Goal: Task Accomplishment & Management: Use online tool/utility

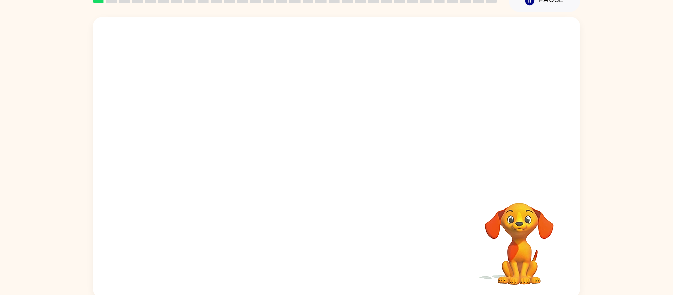
scroll to position [51, 0]
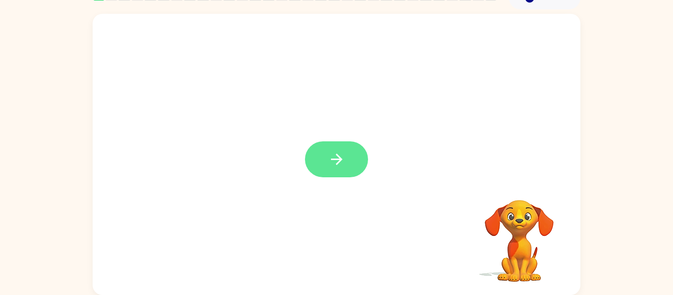
click at [341, 160] on icon "button" at bounding box center [336, 159] width 17 height 17
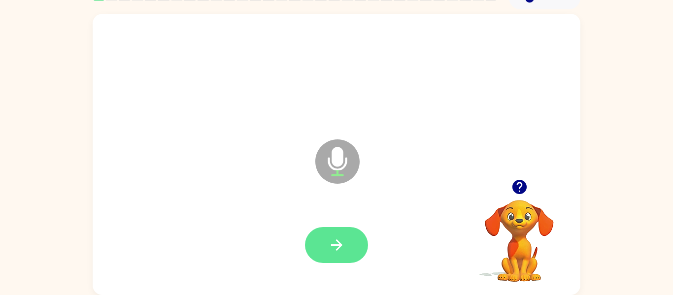
click at [344, 237] on icon "button" at bounding box center [336, 244] width 17 height 17
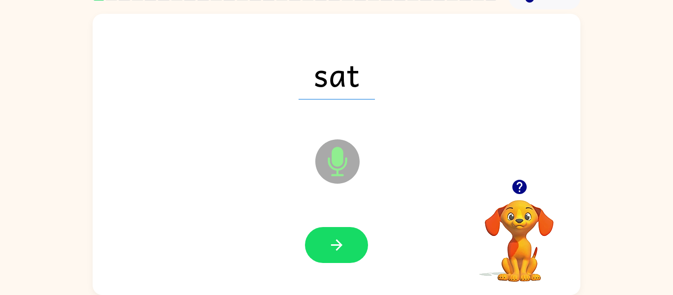
click at [344, 237] on icon "button" at bounding box center [336, 244] width 17 height 17
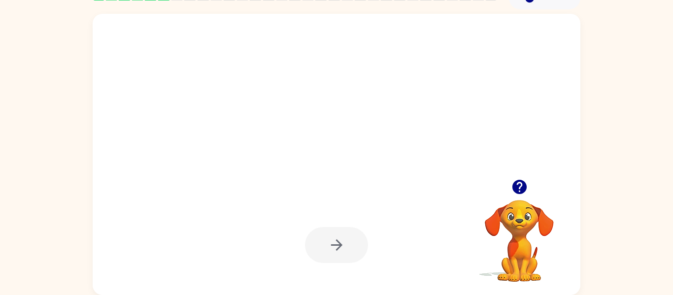
click at [344, 237] on icon "button" at bounding box center [336, 244] width 17 height 17
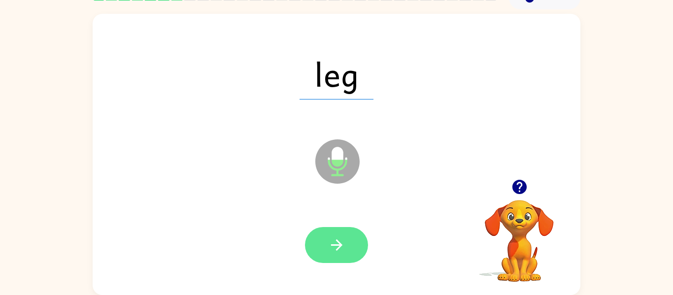
click at [347, 238] on button "button" at bounding box center [336, 245] width 63 height 36
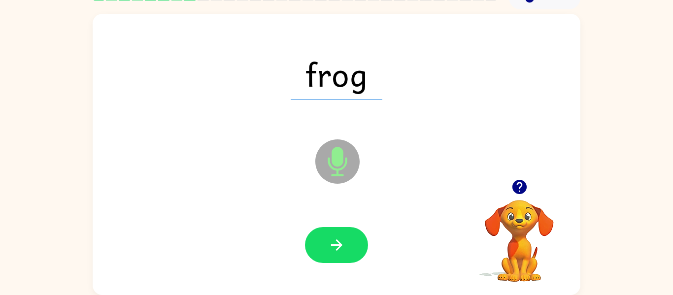
click at [347, 238] on button "button" at bounding box center [336, 245] width 63 height 36
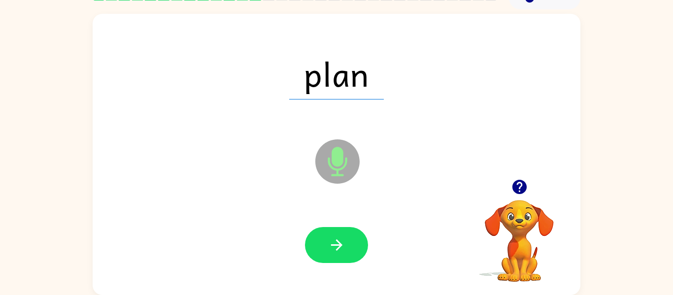
click at [347, 238] on button "button" at bounding box center [336, 245] width 63 height 36
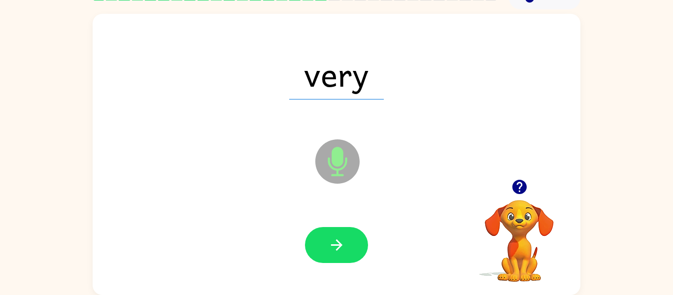
click at [347, 238] on button "button" at bounding box center [336, 245] width 63 height 36
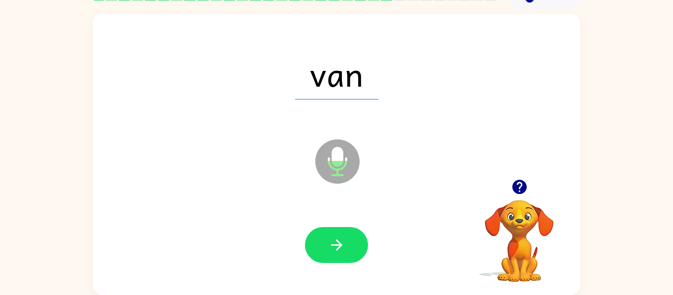
click at [347, 238] on button "button" at bounding box center [336, 245] width 63 height 36
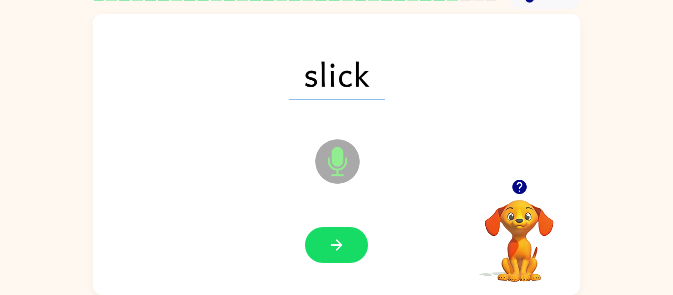
click at [347, 238] on button "button" at bounding box center [336, 245] width 63 height 36
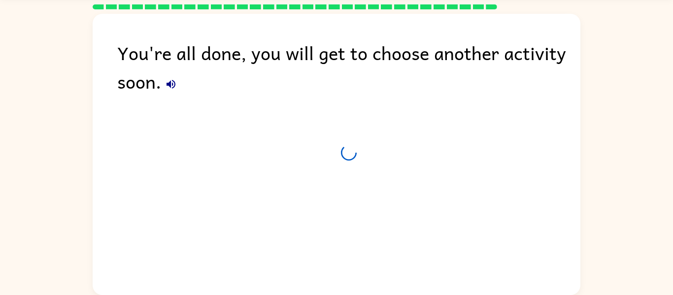
scroll to position [33, 0]
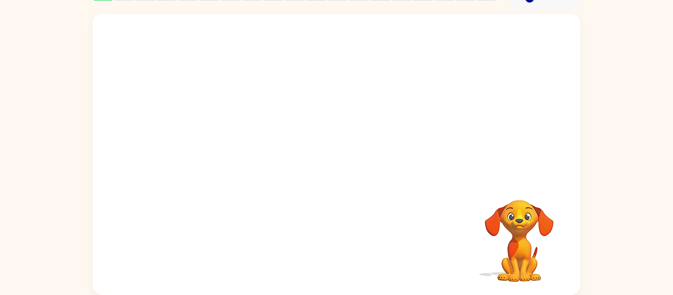
scroll to position [30, 0]
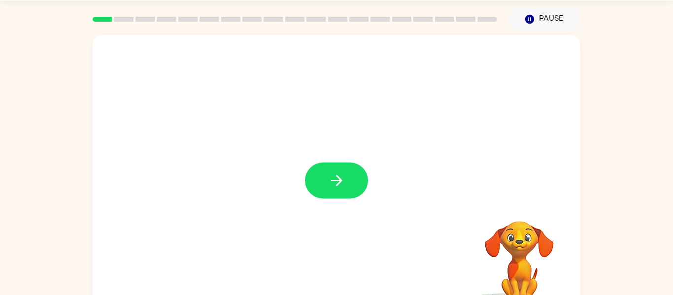
click at [338, 178] on icon "button" at bounding box center [335, 180] width 11 height 11
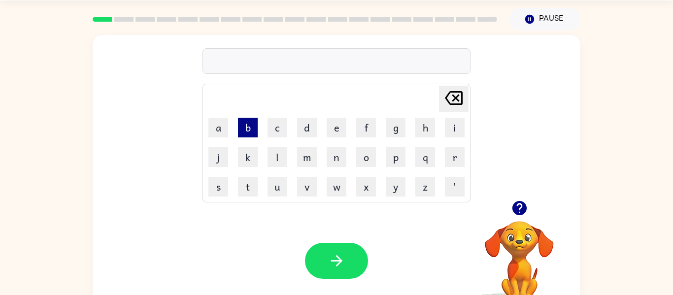
click at [245, 126] on button "b" at bounding box center [248, 128] width 20 height 20
click at [338, 131] on button "e" at bounding box center [337, 128] width 20 height 20
click at [397, 126] on button "g" at bounding box center [396, 128] width 20 height 20
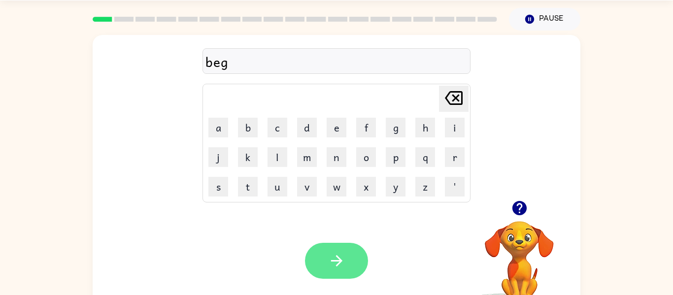
click at [338, 270] on button "button" at bounding box center [336, 261] width 63 height 36
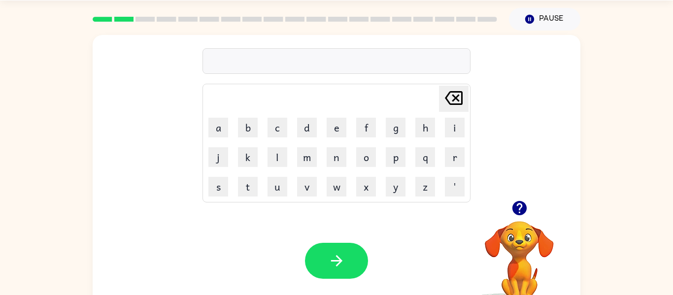
click at [345, 64] on div at bounding box center [336, 61] width 268 height 26
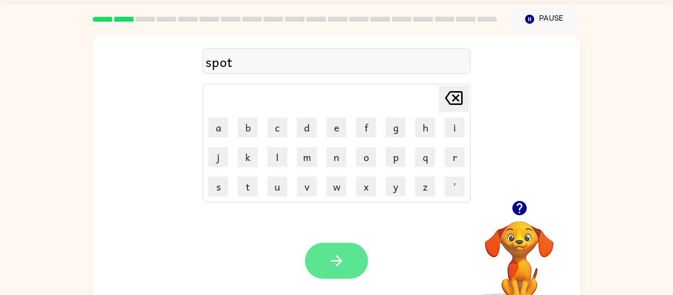
click at [337, 247] on button "button" at bounding box center [336, 261] width 63 height 36
click at [343, 250] on button "button" at bounding box center [336, 261] width 63 height 36
click at [344, 260] on icon "button" at bounding box center [336, 260] width 17 height 17
click at [343, 260] on icon "button" at bounding box center [336, 260] width 17 height 17
click at [342, 258] on icon "button" at bounding box center [336, 260] width 17 height 17
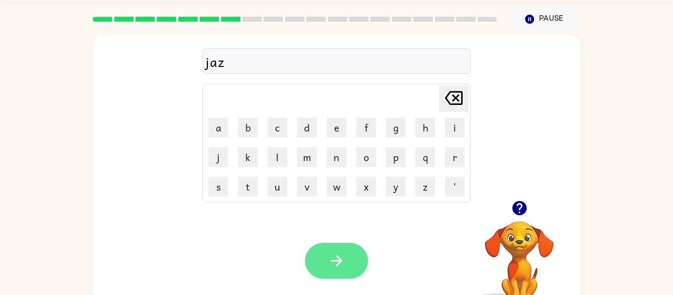
click at [343, 266] on icon "button" at bounding box center [336, 260] width 17 height 17
click at [337, 266] on icon "button" at bounding box center [336, 260] width 17 height 17
click at [336, 265] on icon "button" at bounding box center [335, 260] width 11 height 11
click at [335, 265] on icon "button" at bounding box center [336, 260] width 17 height 17
click at [334, 268] on icon "button" at bounding box center [336, 260] width 17 height 17
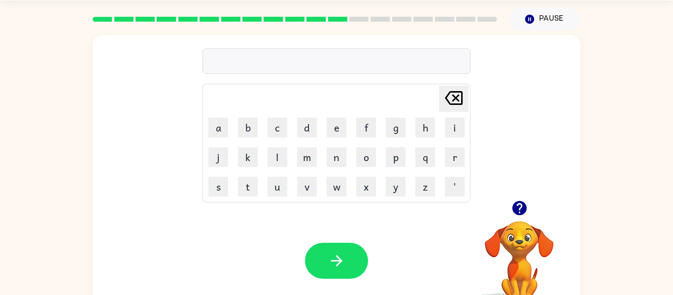
click at [516, 209] on icon "button" at bounding box center [519, 208] width 14 height 14
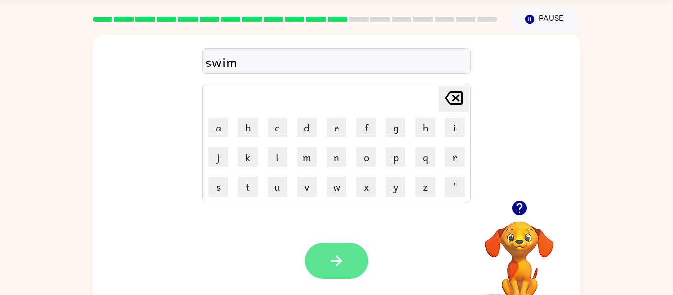
click at [319, 251] on button "button" at bounding box center [336, 261] width 63 height 36
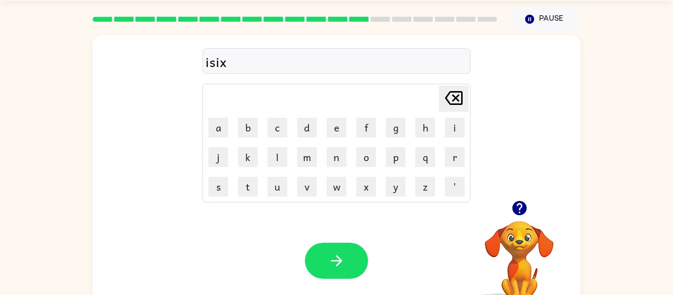
click at [205, 64] on div "isix" at bounding box center [336, 61] width 262 height 21
click at [326, 257] on button "button" at bounding box center [336, 261] width 63 height 36
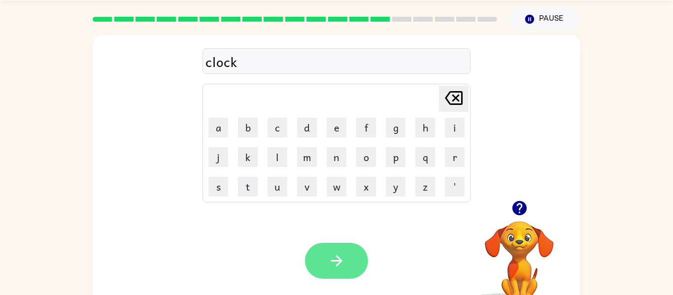
click at [335, 270] on button "button" at bounding box center [336, 261] width 63 height 36
click at [343, 255] on icon "button" at bounding box center [336, 260] width 17 height 17
click at [344, 259] on icon "button" at bounding box center [336, 260] width 17 height 17
click at [336, 260] on icon "button" at bounding box center [336, 260] width 17 height 17
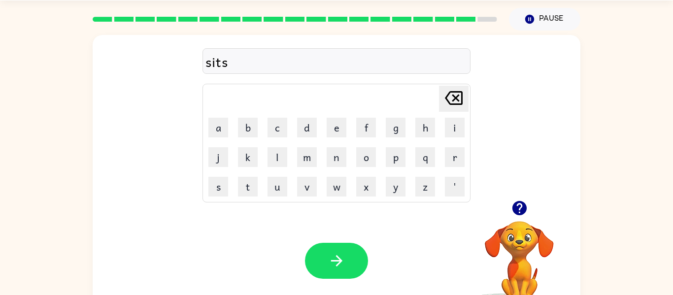
click at [454, 92] on icon at bounding box center [454, 98] width 18 height 14
click at [398, 155] on button "p" at bounding box center [396, 157] width 20 height 20
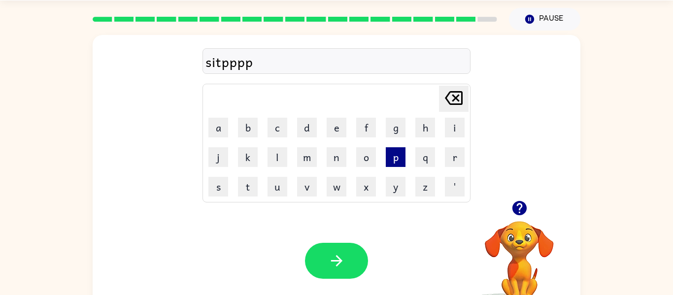
click at [398, 155] on button "p" at bounding box center [396, 157] width 20 height 20
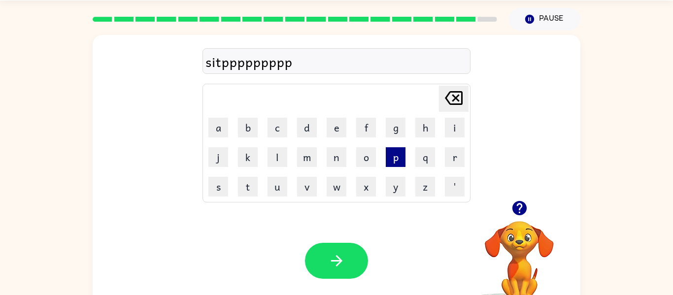
click at [398, 155] on button "p" at bounding box center [396, 157] width 20 height 20
click at [397, 154] on button "p" at bounding box center [396, 157] width 20 height 20
click at [396, 152] on button "p" at bounding box center [396, 157] width 20 height 20
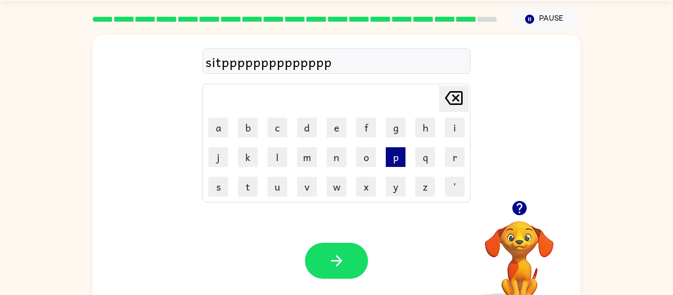
click at [396, 152] on button "p" at bounding box center [396, 157] width 20 height 20
type button "p"
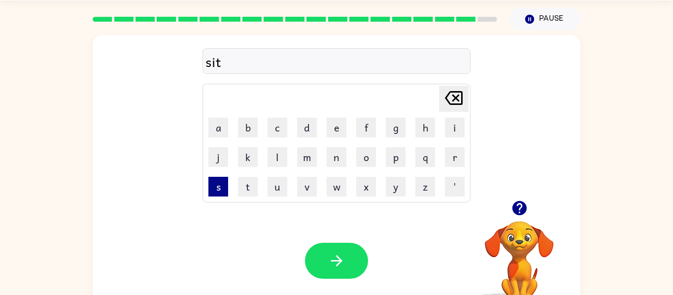
click at [215, 184] on button "s" at bounding box center [218, 187] width 20 height 20
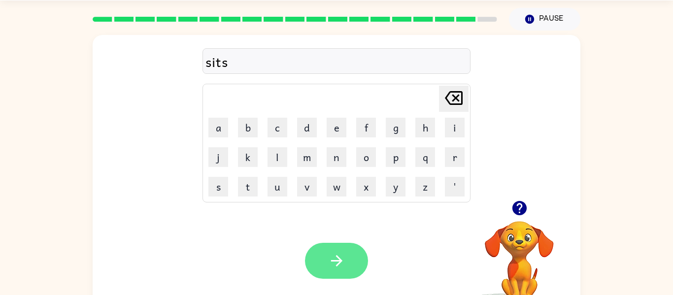
click at [321, 260] on button "button" at bounding box center [336, 261] width 63 height 36
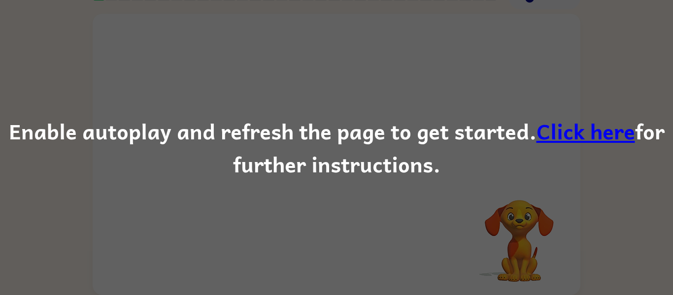
scroll to position [50, 0]
click at [389, 157] on div "Enable autoplay and refresh the page to get started. Click here for further ins…" at bounding box center [336, 147] width 673 height 67
click at [607, 140] on link "Click here" at bounding box center [585, 130] width 99 height 33
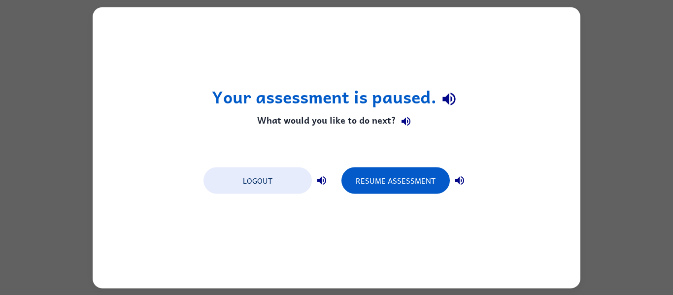
scroll to position [0, 0]
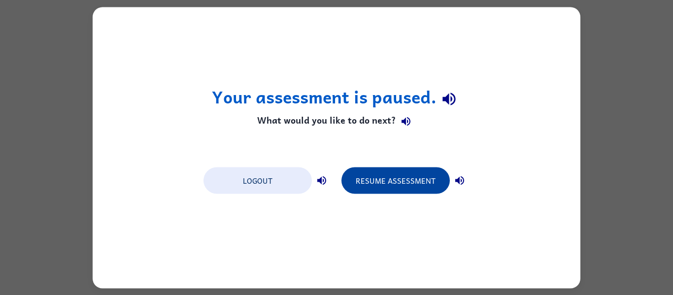
click at [391, 182] on button "Resume Assessment" at bounding box center [395, 180] width 108 height 27
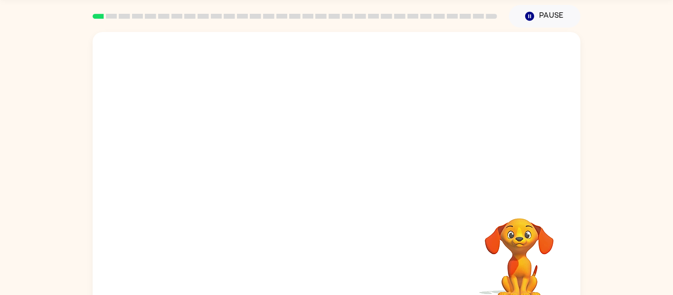
scroll to position [37, 0]
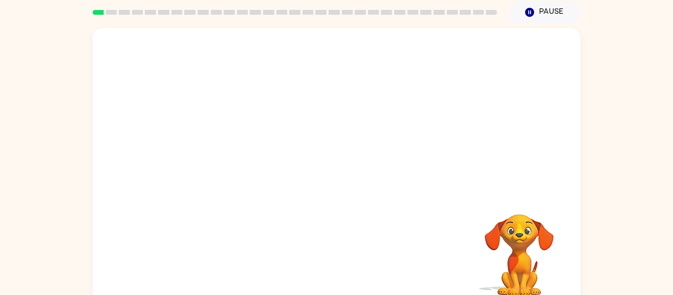
click at [321, 131] on video "Your browser must support playing .mp4 files to use Literably. Please try using…" at bounding box center [337, 110] width 488 height 165
click at [337, 173] on div at bounding box center [336, 174] width 63 height 36
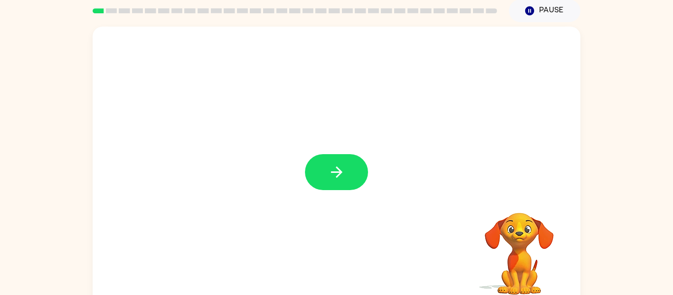
scroll to position [38, 0]
click at [337, 173] on icon "button" at bounding box center [336, 172] width 17 height 17
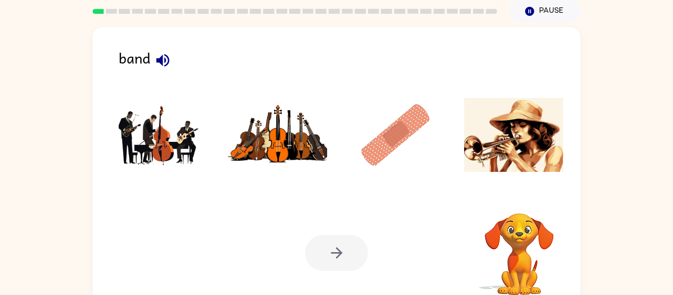
scroll to position [51, 0]
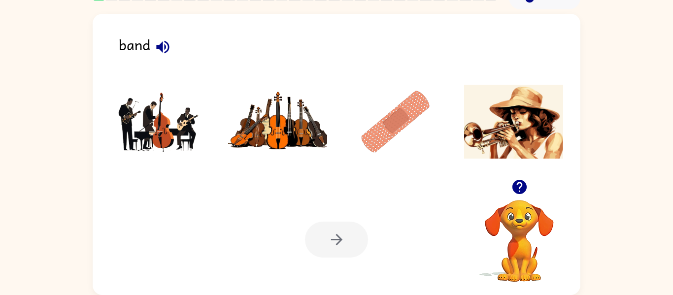
click at [157, 48] on icon "button" at bounding box center [162, 46] width 13 height 13
click at [392, 132] on img at bounding box center [395, 122] width 99 height 74
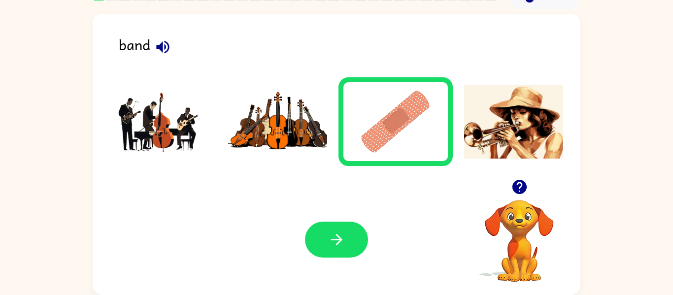
click at [262, 143] on img at bounding box center [277, 122] width 99 height 74
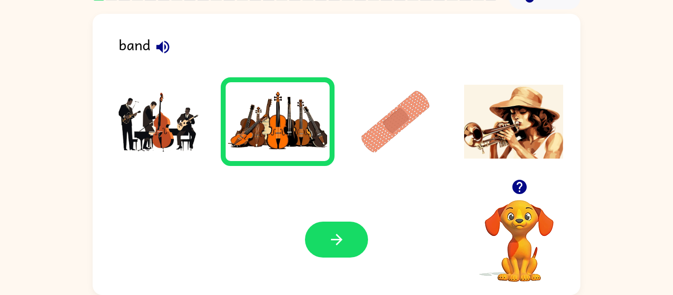
click at [379, 126] on img at bounding box center [395, 122] width 99 height 74
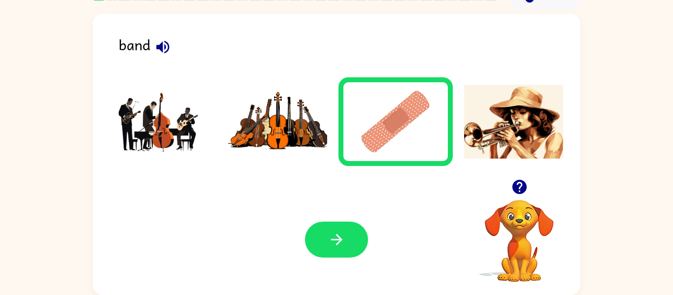
click at [168, 121] on img at bounding box center [159, 122] width 99 height 74
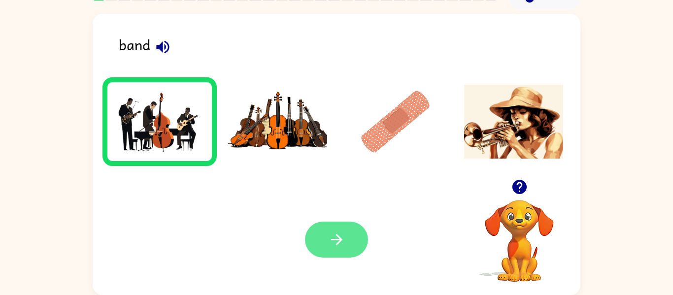
click at [350, 250] on button "button" at bounding box center [336, 240] width 63 height 36
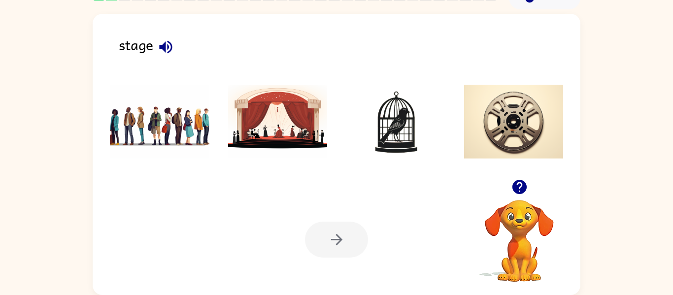
click at [296, 131] on img at bounding box center [277, 122] width 99 height 74
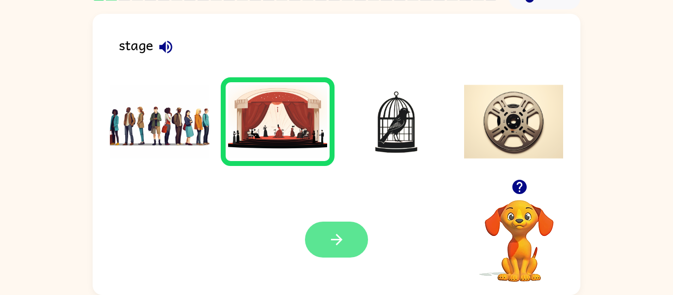
click at [329, 236] on icon "button" at bounding box center [336, 239] width 17 height 17
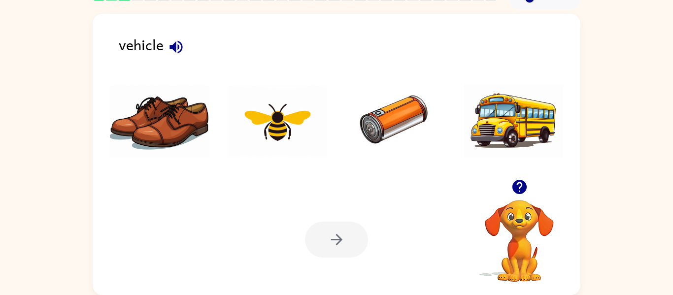
click at [364, 119] on img at bounding box center [395, 122] width 99 height 74
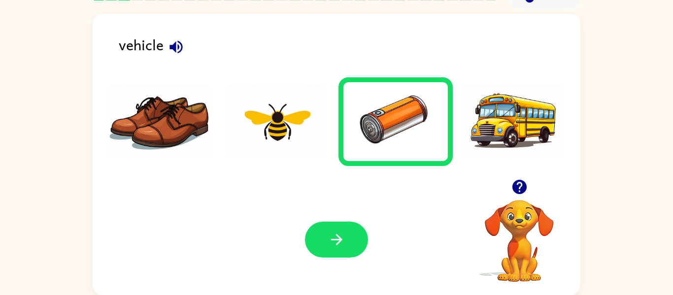
click at [485, 129] on img at bounding box center [513, 122] width 99 height 74
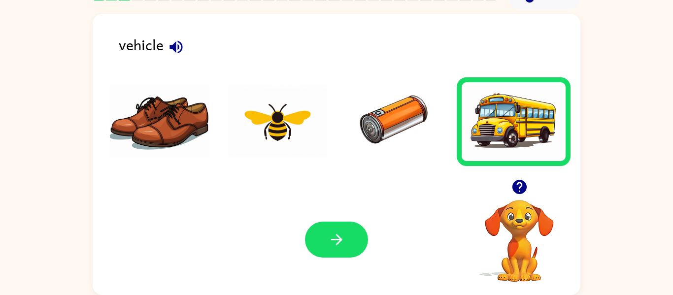
click at [297, 125] on img at bounding box center [277, 122] width 99 height 74
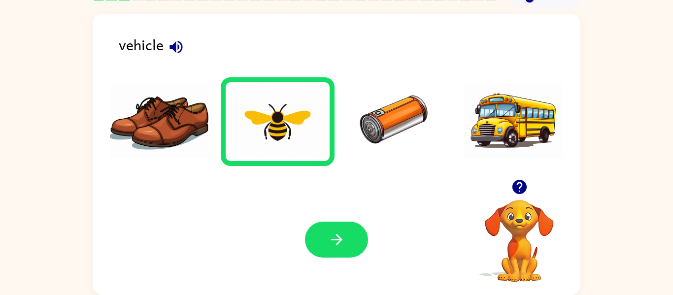
click at [388, 127] on img at bounding box center [395, 122] width 99 height 74
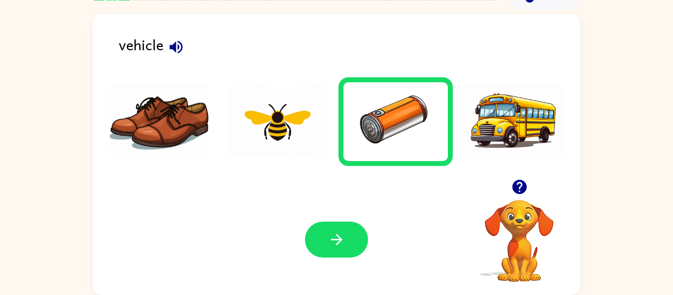
click at [522, 181] on icon "button" at bounding box center [519, 187] width 14 height 14
click at [363, 138] on img at bounding box center [395, 122] width 99 height 74
click at [339, 239] on icon "button" at bounding box center [335, 239] width 11 height 11
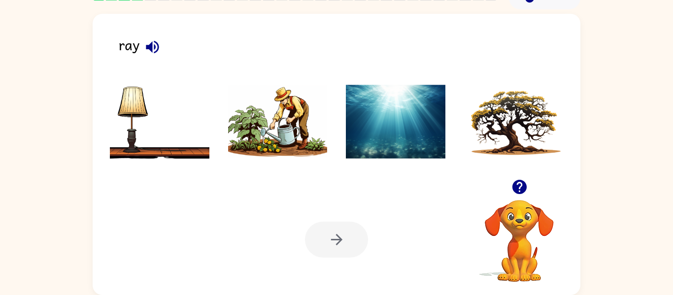
click at [529, 70] on div at bounding box center [336, 124] width 468 height 110
click at [477, 151] on img at bounding box center [513, 122] width 99 height 74
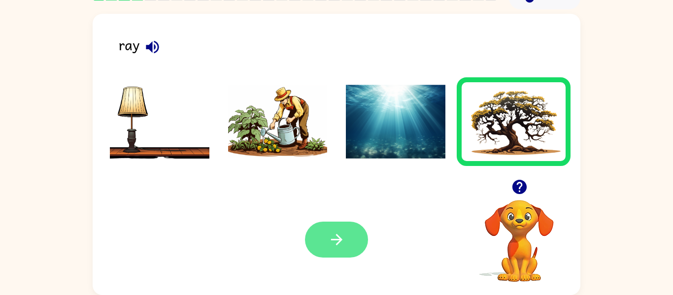
click at [349, 223] on button "button" at bounding box center [336, 240] width 63 height 36
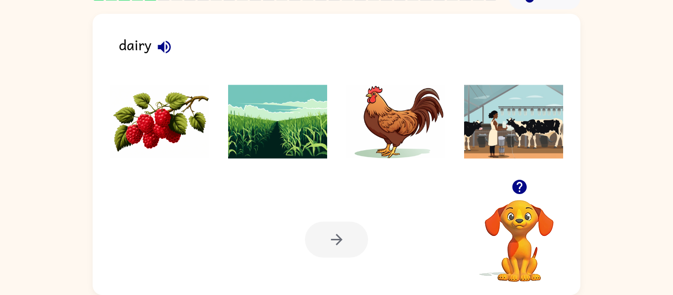
click at [546, 126] on img at bounding box center [513, 122] width 99 height 74
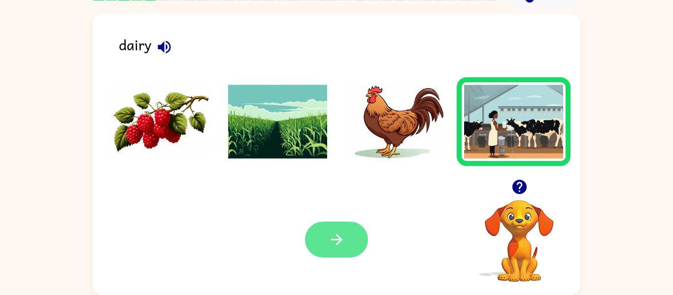
click at [334, 230] on button "button" at bounding box center [336, 240] width 63 height 36
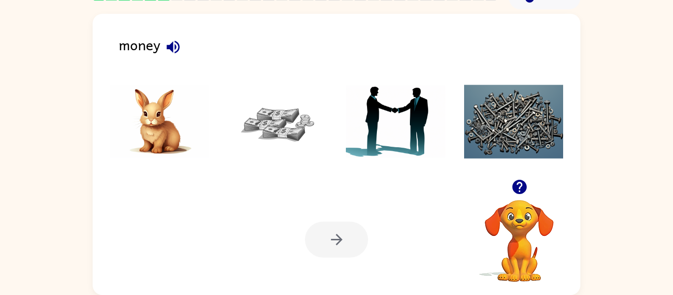
click at [157, 129] on img at bounding box center [159, 122] width 99 height 74
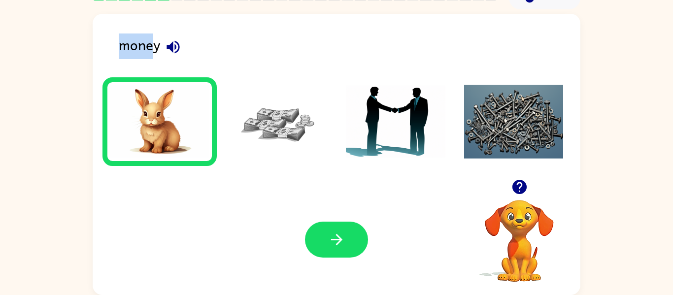
scroll to position [0, 0]
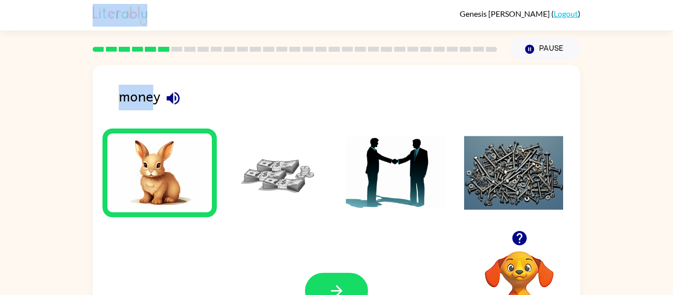
drag, startPoint x: 151, startPoint y: 47, endPoint x: 252, endPoint y: 0, distance: 111.9
click at [252, 0] on div "Genesis Medina Bobadilla ( Logout ) Pause Pause money Your browser must support…" at bounding box center [336, 173] width 673 height 346
click at [152, 93] on div "money" at bounding box center [349, 100] width 461 height 31
drag, startPoint x: 122, startPoint y: 98, endPoint x: 378, endPoint y: 72, distance: 257.4
click at [378, 72] on div "money Your browser must support playing .mp4 files to use Literably. Please try…" at bounding box center [337, 205] width 488 height 281
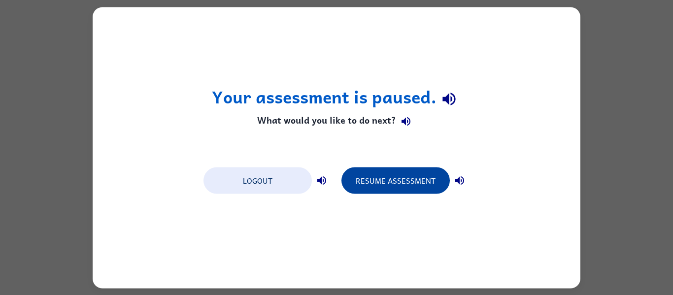
click at [378, 188] on button "Resume Assessment" at bounding box center [395, 180] width 108 height 27
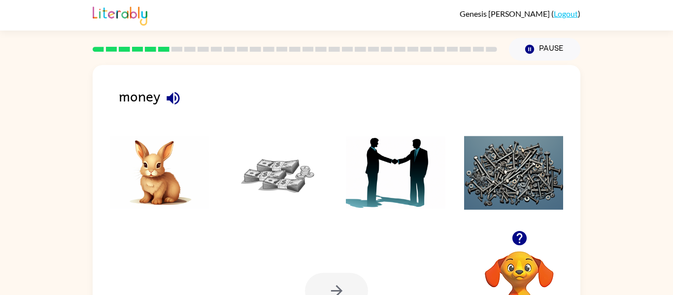
click at [311, 173] on img at bounding box center [277, 173] width 99 height 74
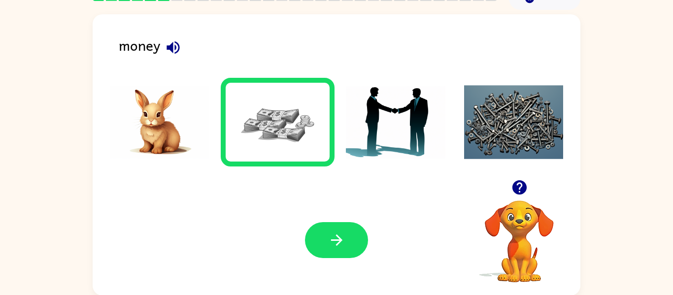
scroll to position [51, 0]
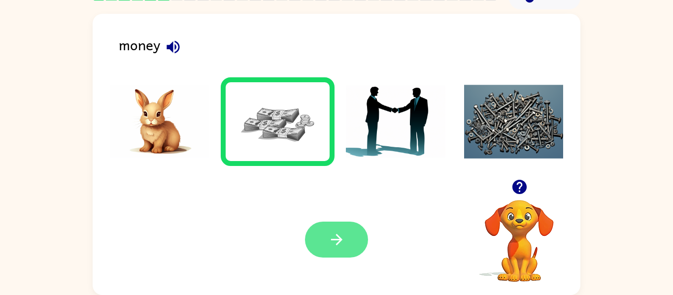
click at [347, 245] on button "button" at bounding box center [336, 240] width 63 height 36
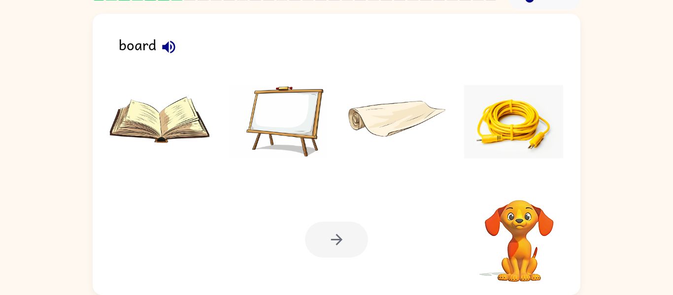
click at [265, 129] on img at bounding box center [277, 122] width 99 height 74
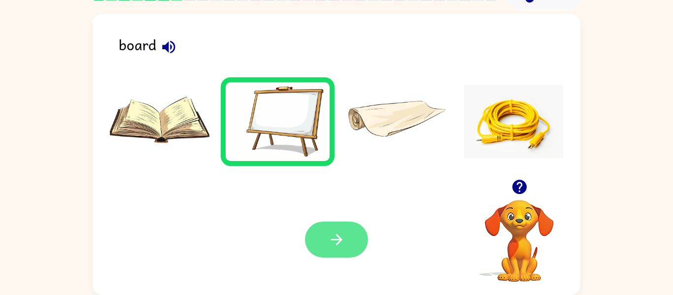
click at [336, 241] on icon "button" at bounding box center [336, 239] width 17 height 17
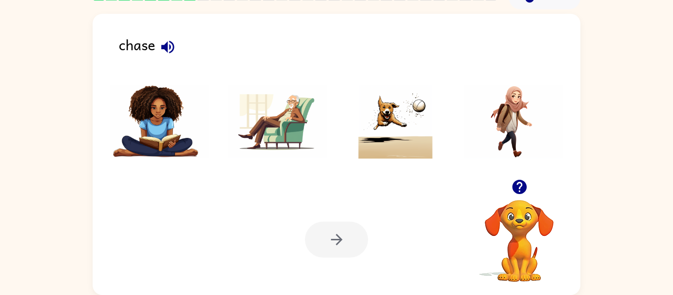
click at [388, 130] on img at bounding box center [395, 122] width 99 height 74
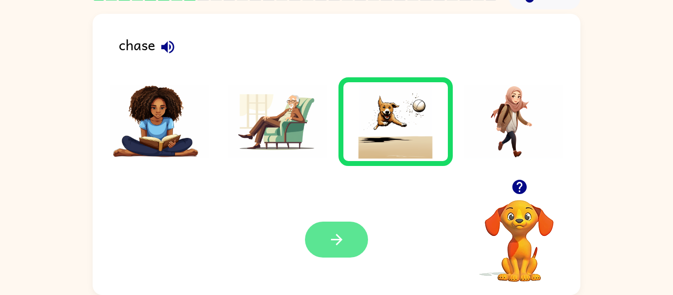
click at [328, 237] on icon "button" at bounding box center [336, 239] width 17 height 17
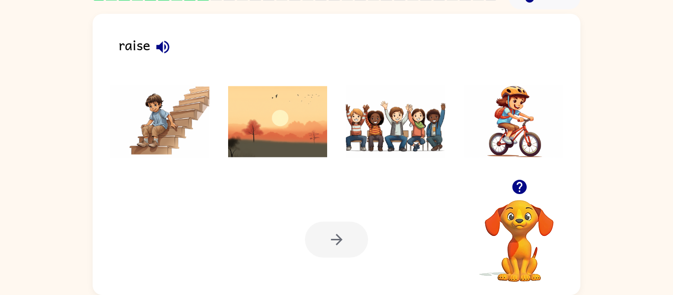
click at [289, 133] on img at bounding box center [277, 122] width 99 height 74
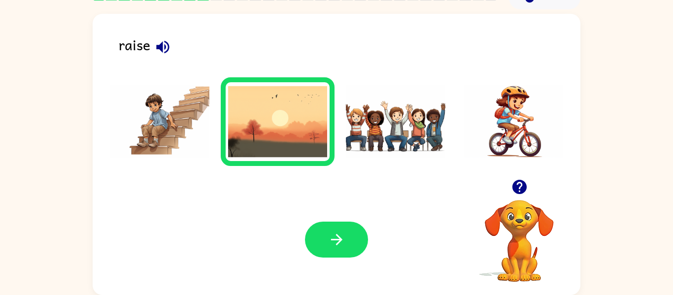
click at [403, 101] on img at bounding box center [395, 122] width 99 height 74
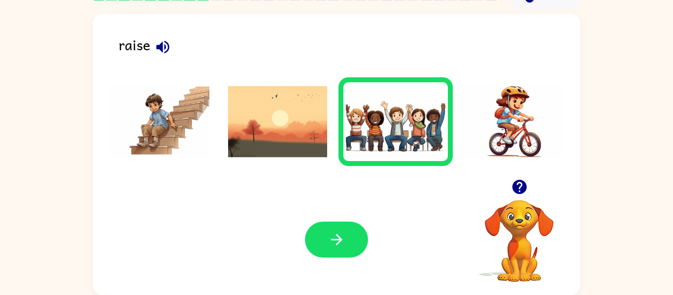
click at [318, 104] on img at bounding box center [277, 122] width 99 height 74
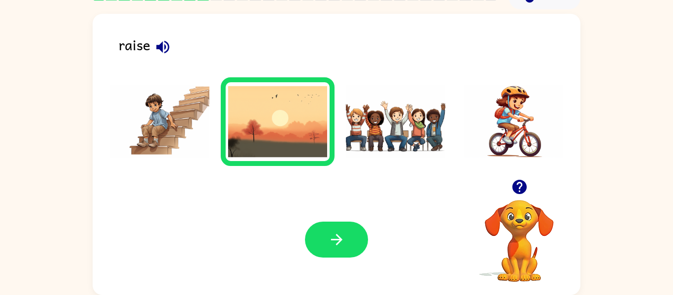
click at [343, 101] on li at bounding box center [395, 121] width 114 height 89
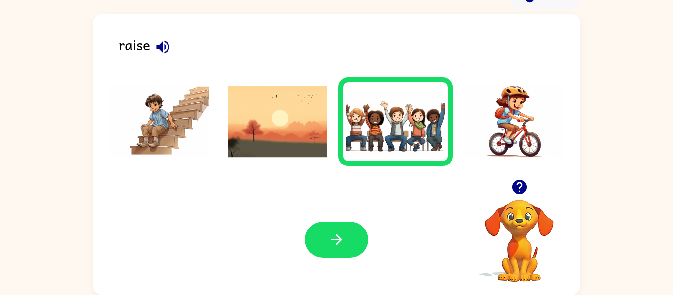
click at [290, 90] on img at bounding box center [277, 122] width 99 height 74
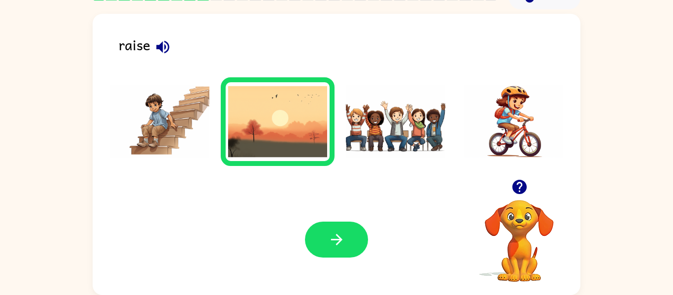
click at [362, 95] on img at bounding box center [395, 122] width 99 height 74
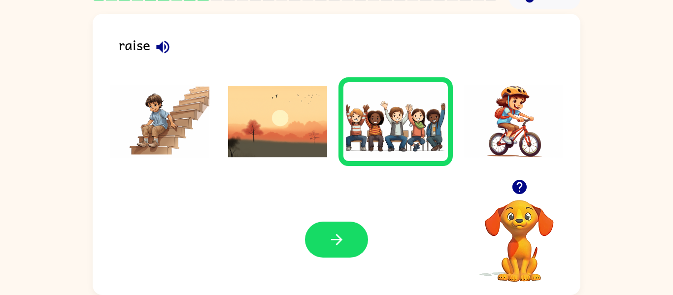
click at [297, 90] on img at bounding box center [277, 122] width 99 height 74
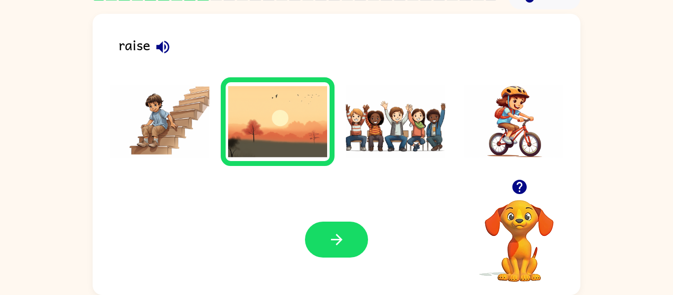
click at [359, 94] on img at bounding box center [395, 122] width 99 height 74
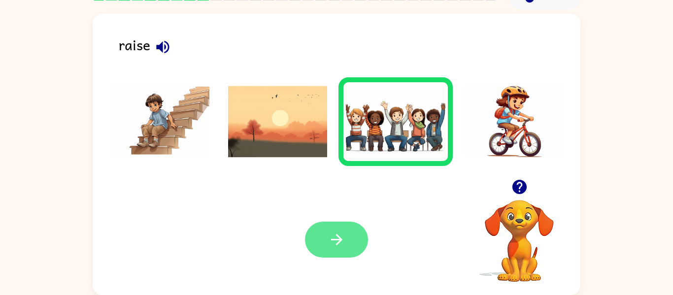
click at [344, 237] on icon "button" at bounding box center [336, 239] width 17 height 17
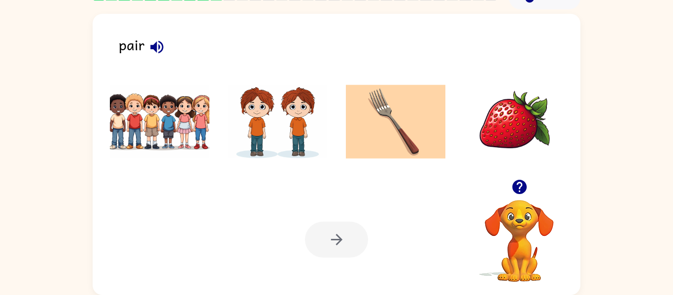
click at [293, 106] on img at bounding box center [277, 122] width 99 height 74
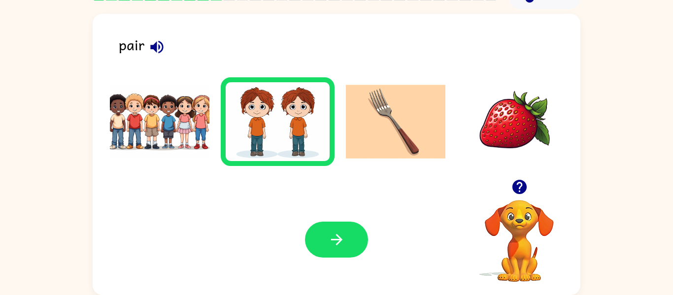
click at [349, 220] on div "Your browser must support playing .mp4 files to use Literably. Please try using…" at bounding box center [337, 239] width 488 height 111
click at [347, 227] on button "button" at bounding box center [336, 240] width 63 height 36
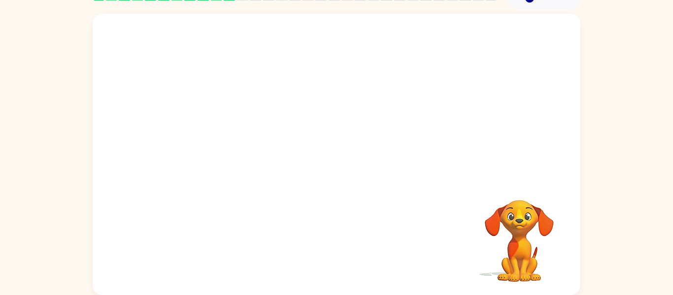
click at [229, 136] on video "Your browser must support playing .mp4 files to use Literably. Please try using…" at bounding box center [337, 96] width 488 height 165
click at [222, 132] on video "Your browser must support playing .mp4 files to use Literably. Please try using…" at bounding box center [337, 96] width 488 height 165
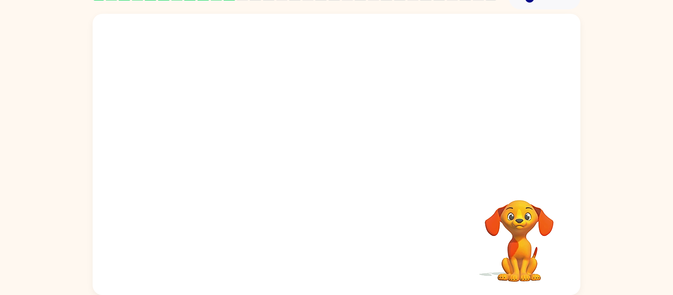
click at [228, 134] on video "Your browser must support playing .mp4 files to use Literably. Please try using…" at bounding box center [337, 96] width 488 height 165
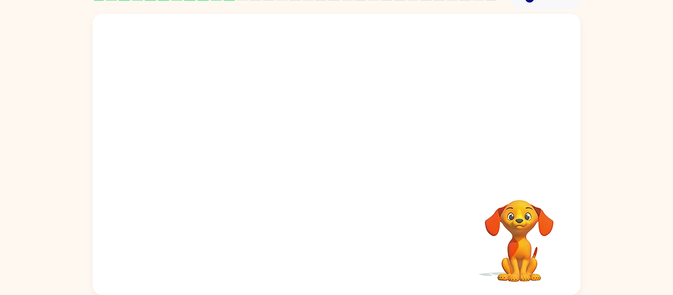
click at [228, 134] on video "Your browser must support playing .mp4 files to use Literably. Please try using…" at bounding box center [337, 96] width 488 height 165
click at [227, 135] on video "Your browser must support playing .mp4 files to use Literably. Please try using…" at bounding box center [337, 96] width 488 height 165
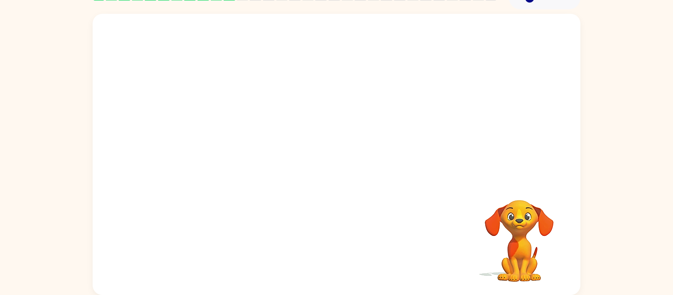
click at [227, 135] on video "Your browser must support playing .mp4 files to use Literably. Please try using…" at bounding box center [337, 96] width 488 height 165
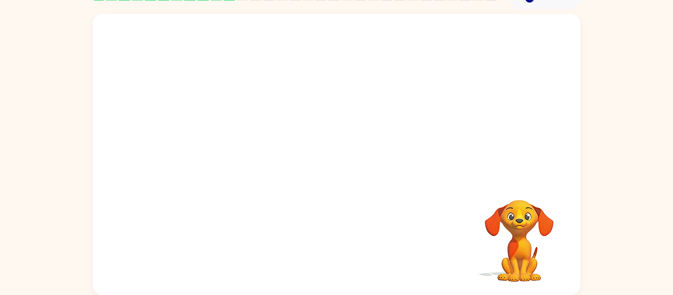
click at [227, 135] on video "Your browser must support playing .mp4 files to use Literably. Please try using…" at bounding box center [337, 96] width 488 height 165
click at [330, 154] on icon "button" at bounding box center [336, 159] width 17 height 17
click at [330, 154] on div at bounding box center [336, 159] width 63 height 36
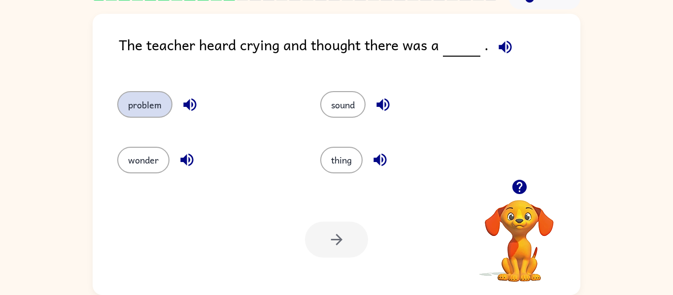
click at [159, 96] on button "problem" at bounding box center [144, 104] width 55 height 27
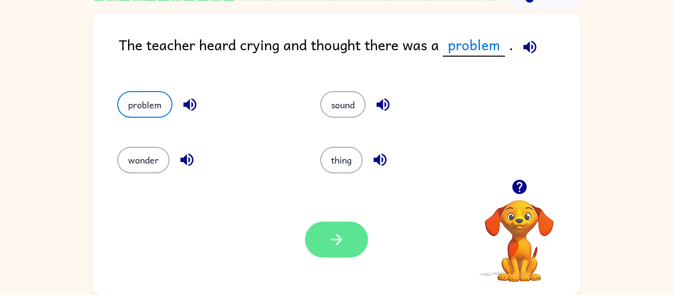
click at [319, 230] on button "button" at bounding box center [336, 240] width 63 height 36
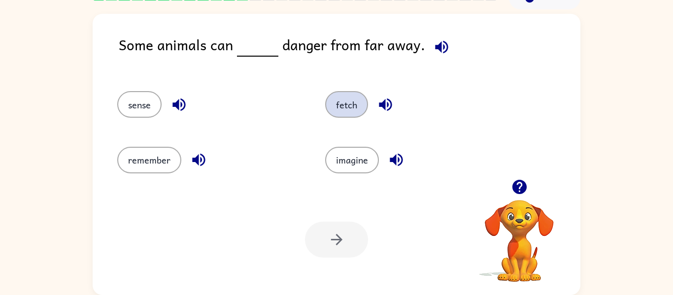
click at [354, 105] on button "fetch" at bounding box center [346, 104] width 43 height 27
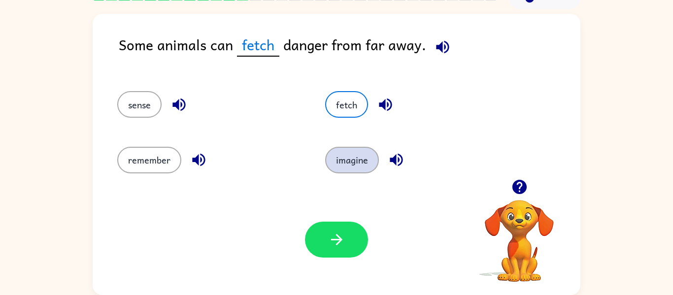
click at [357, 156] on button "imagine" at bounding box center [352, 160] width 54 height 27
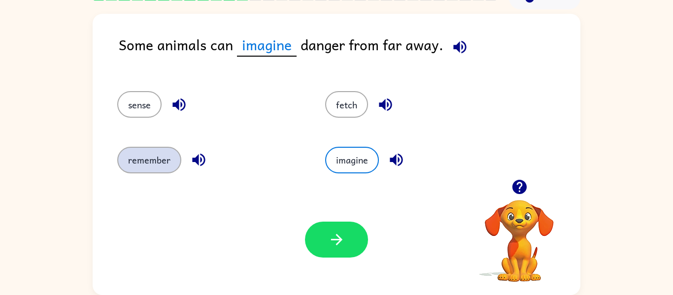
click at [159, 151] on button "remember" at bounding box center [149, 160] width 64 height 27
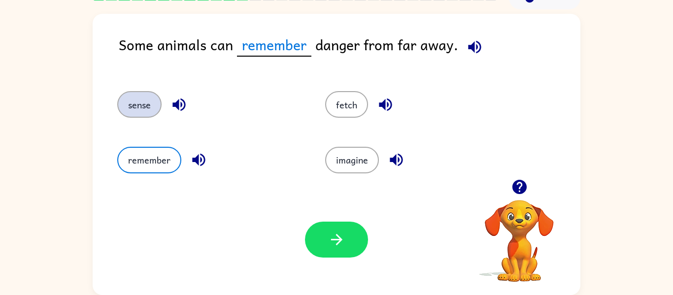
click at [142, 107] on button "sense" at bounding box center [139, 104] width 44 height 27
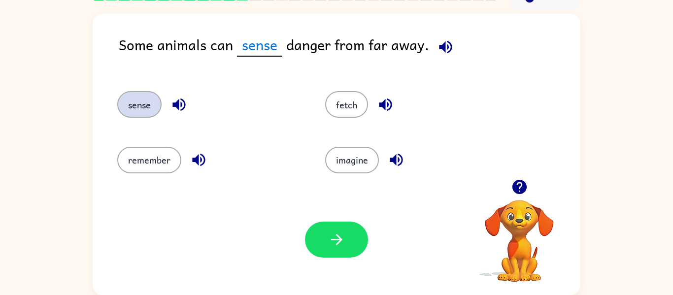
click at [142, 107] on button "sense" at bounding box center [139, 104] width 44 height 27
click at [361, 160] on button "imagine" at bounding box center [352, 160] width 54 height 27
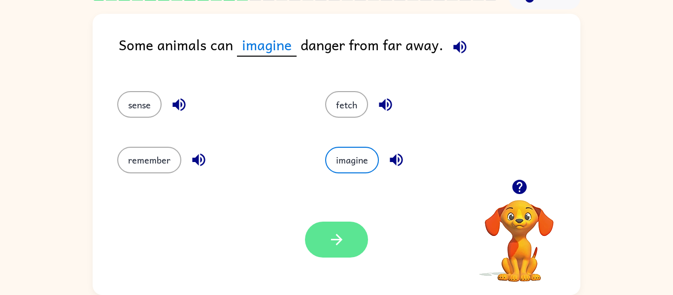
click at [360, 232] on button "button" at bounding box center [336, 240] width 63 height 36
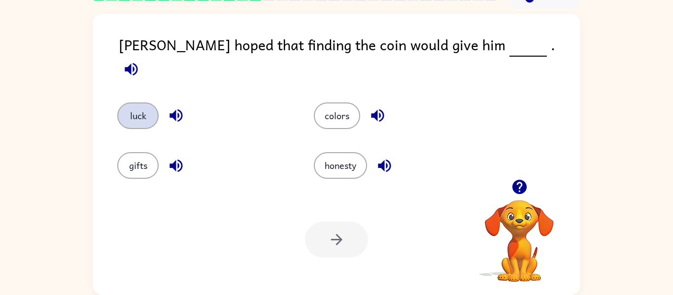
click at [155, 105] on button "luck" at bounding box center [137, 115] width 41 height 27
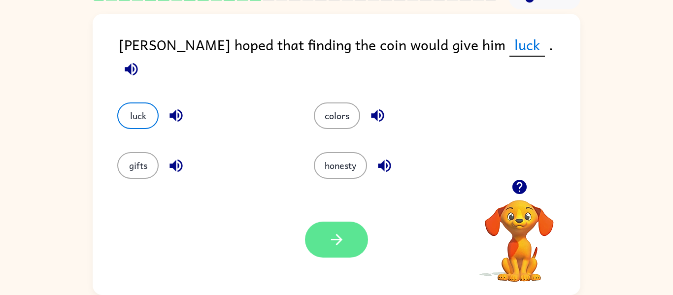
click at [321, 233] on button "button" at bounding box center [336, 240] width 63 height 36
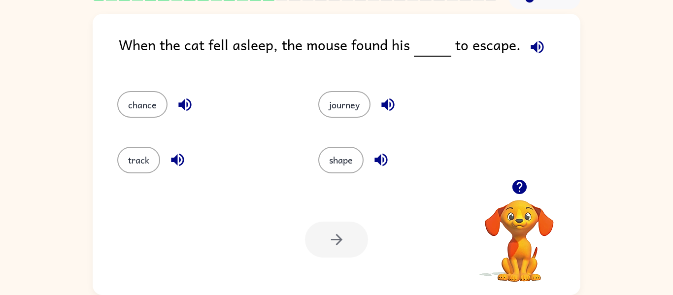
click at [536, 46] on icon "button" at bounding box center [536, 46] width 17 height 17
click at [123, 158] on button "track" at bounding box center [138, 160] width 43 height 27
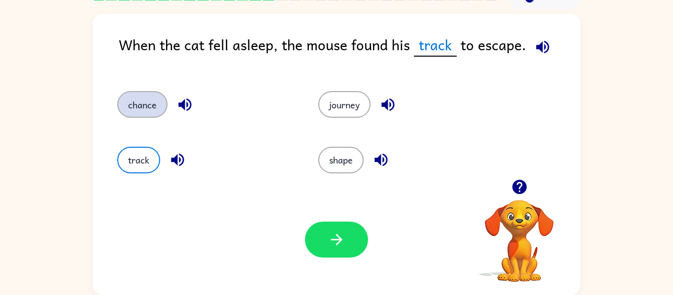
click at [136, 97] on button "chance" at bounding box center [142, 104] width 50 height 27
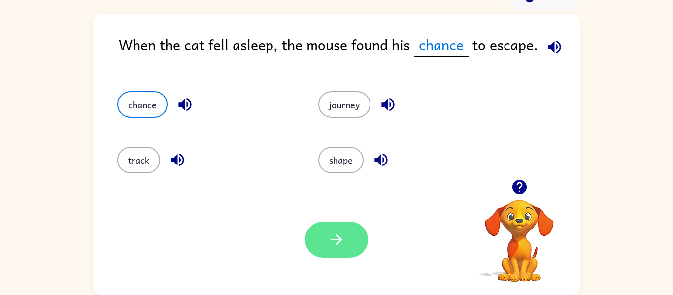
click at [338, 245] on icon "button" at bounding box center [336, 239] width 17 height 17
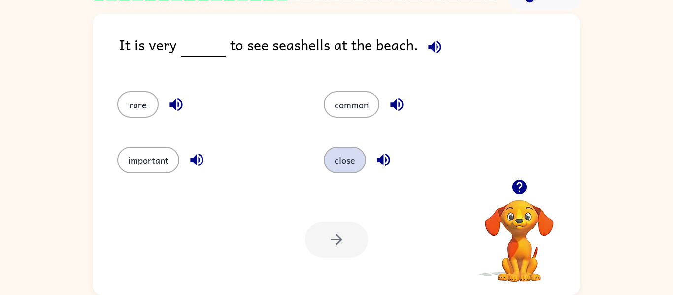
click at [338, 151] on button "close" at bounding box center [345, 160] width 42 height 27
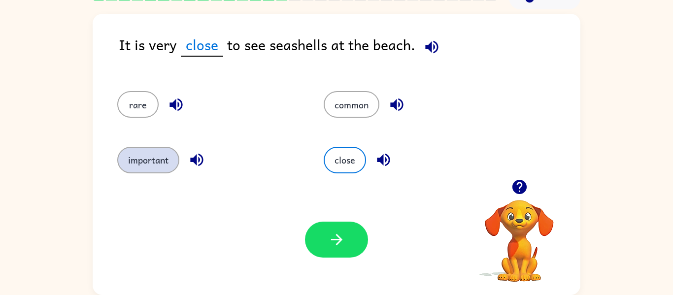
click at [161, 155] on button "important" at bounding box center [148, 160] width 62 height 27
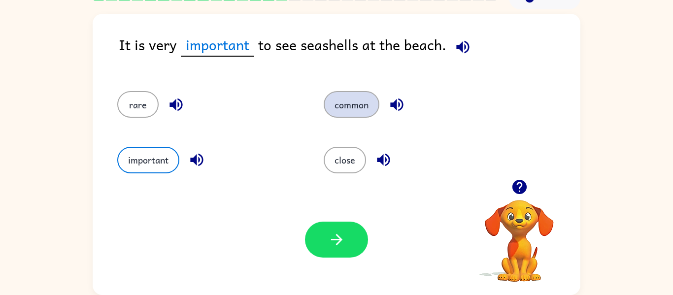
click at [343, 91] on button "common" at bounding box center [352, 104] width 56 height 27
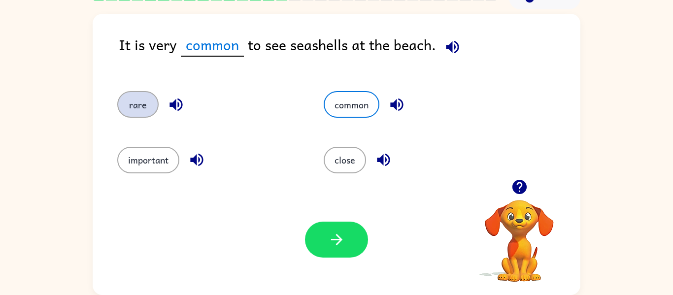
click at [145, 102] on button "rare" at bounding box center [137, 104] width 41 height 27
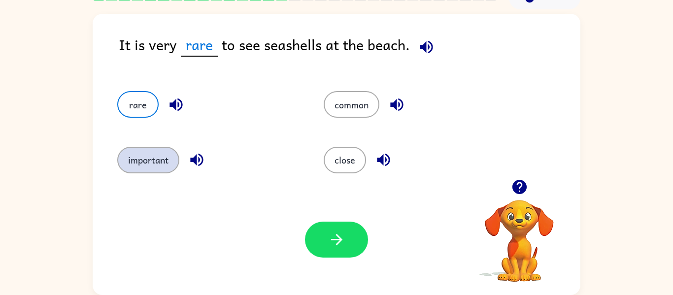
click at [145, 163] on button "important" at bounding box center [148, 160] width 62 height 27
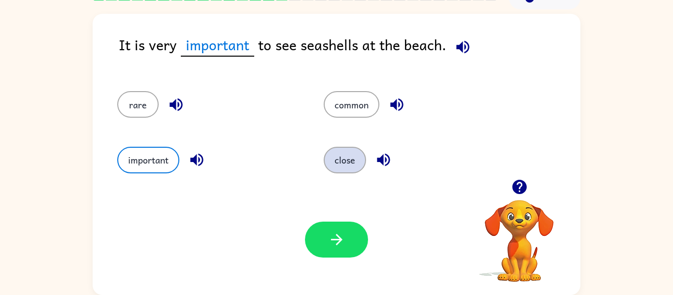
click at [341, 150] on button "close" at bounding box center [345, 160] width 42 height 27
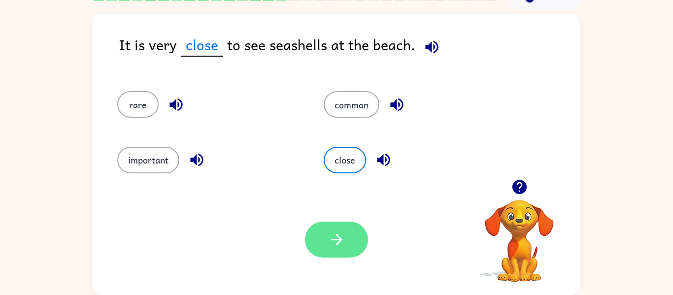
click at [353, 222] on button "button" at bounding box center [336, 240] width 63 height 36
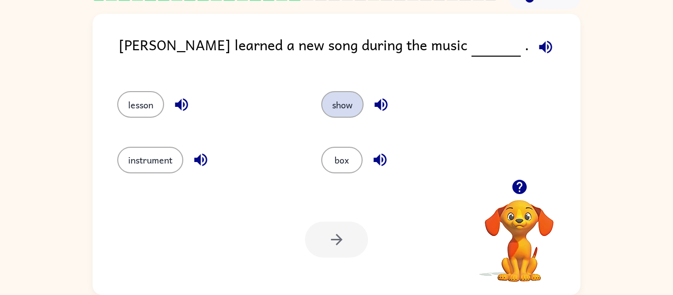
click at [354, 110] on button "show" at bounding box center [342, 104] width 42 height 27
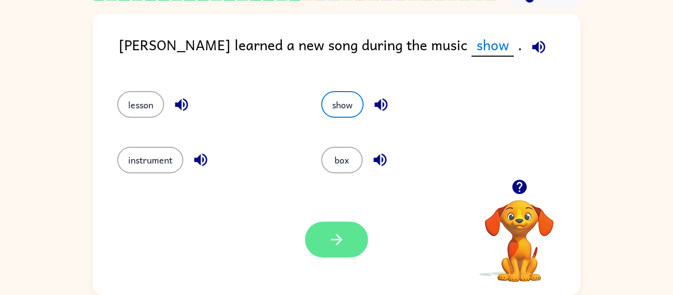
click at [329, 230] on button "button" at bounding box center [336, 240] width 63 height 36
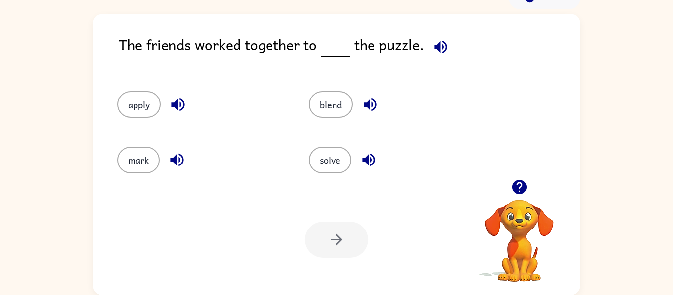
click at [320, 146] on div "solve" at bounding box center [386, 155] width 192 height 55
click at [323, 152] on button "solve" at bounding box center [330, 160] width 42 height 27
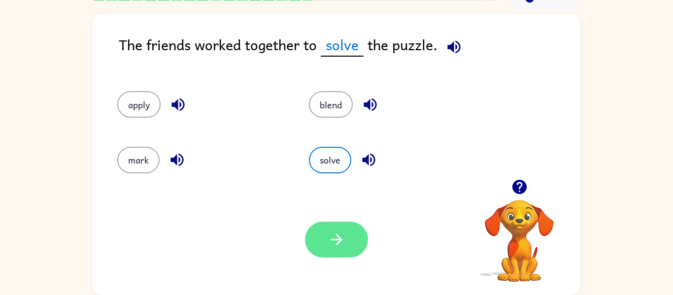
click at [347, 235] on button "button" at bounding box center [336, 240] width 63 height 36
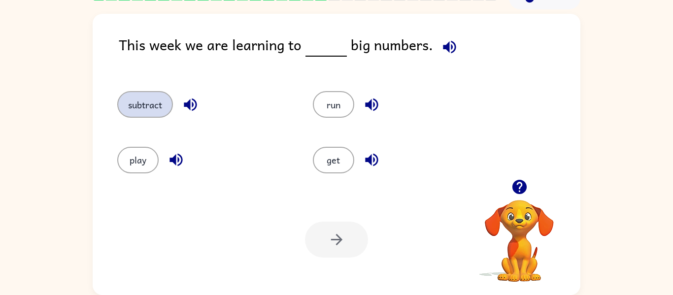
click at [132, 114] on button "subtract" at bounding box center [145, 104] width 56 height 27
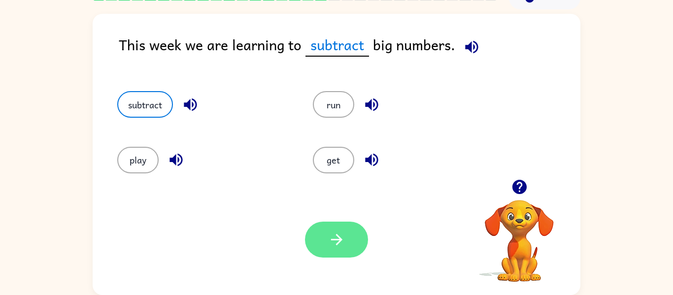
click at [326, 247] on button "button" at bounding box center [336, 240] width 63 height 36
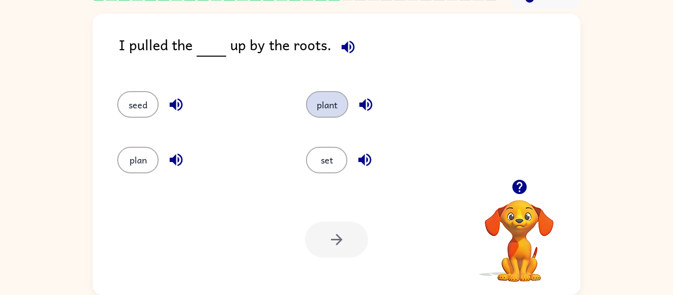
click at [320, 101] on button "plant" at bounding box center [327, 104] width 42 height 27
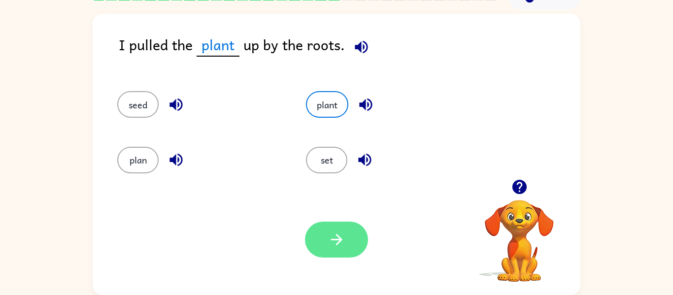
click at [341, 228] on button "button" at bounding box center [336, 240] width 63 height 36
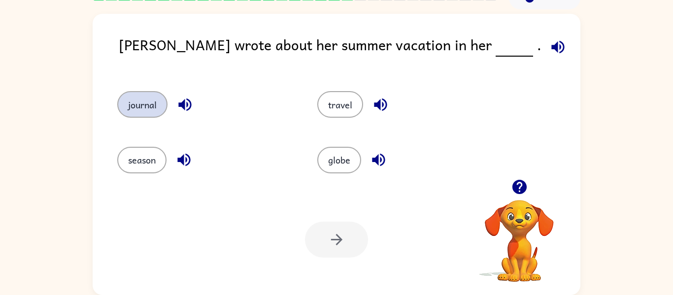
click at [144, 105] on button "journal" at bounding box center [142, 104] width 50 height 27
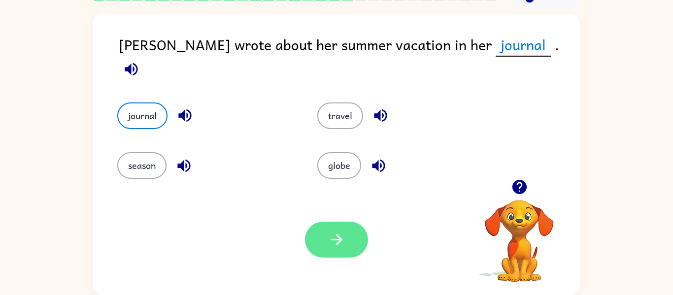
click at [343, 247] on icon "button" at bounding box center [336, 239] width 17 height 17
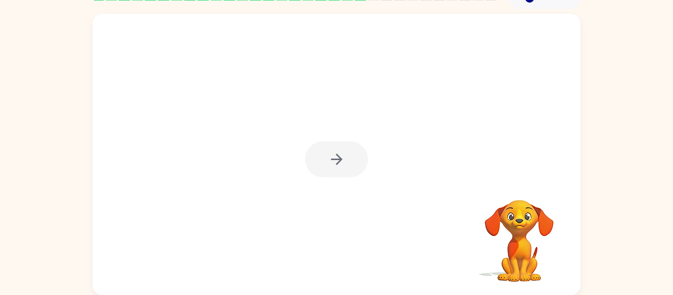
click at [338, 161] on div at bounding box center [336, 159] width 63 height 36
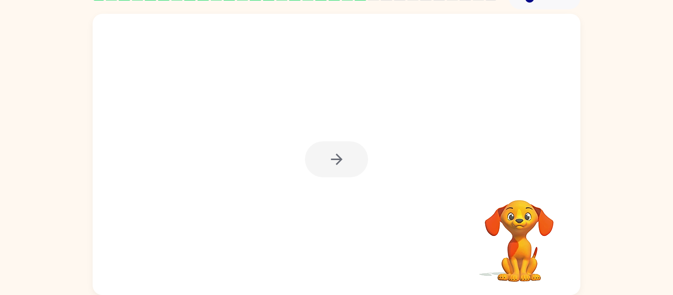
click at [338, 161] on icon "button" at bounding box center [336, 159] width 17 height 17
click at [338, 161] on div at bounding box center [336, 159] width 63 height 36
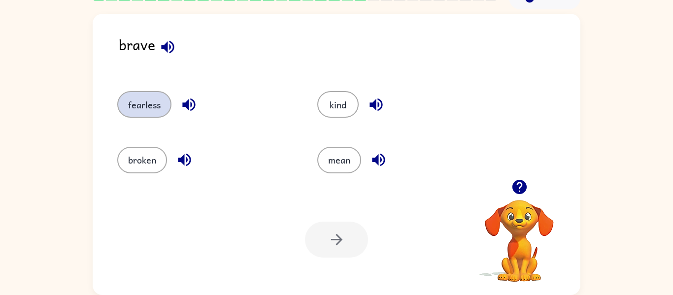
click at [156, 117] on button "fearless" at bounding box center [144, 104] width 54 height 27
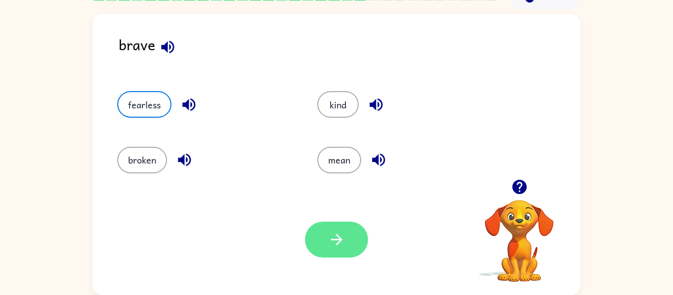
click at [340, 233] on icon "button" at bounding box center [336, 239] width 17 height 17
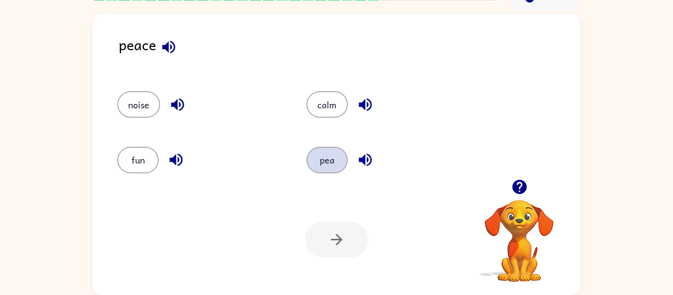
click at [317, 166] on button "pea" at bounding box center [326, 160] width 41 height 27
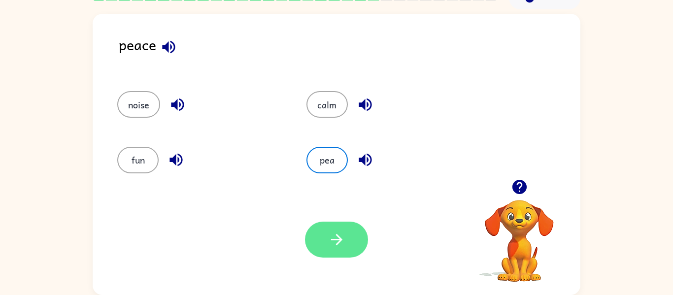
click at [340, 234] on icon "button" at bounding box center [336, 239] width 17 height 17
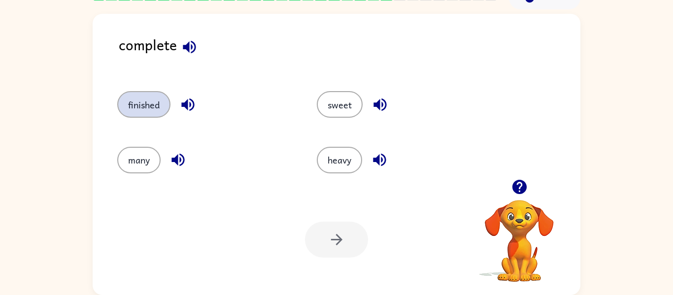
click at [161, 101] on button "finished" at bounding box center [143, 104] width 53 height 27
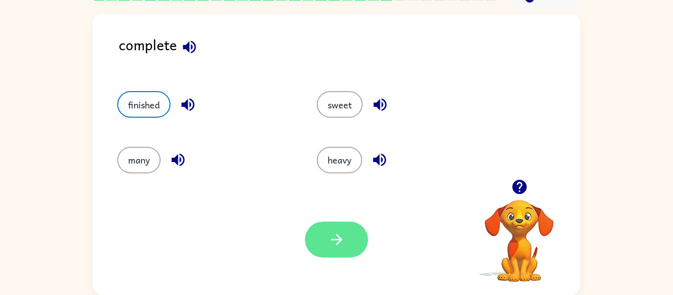
click at [323, 244] on button "button" at bounding box center [336, 240] width 63 height 36
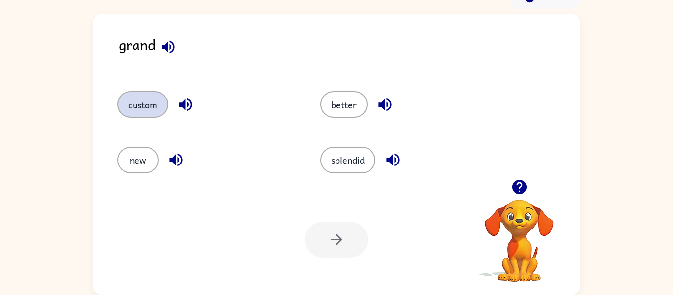
click at [139, 112] on button "custom" at bounding box center [142, 104] width 51 height 27
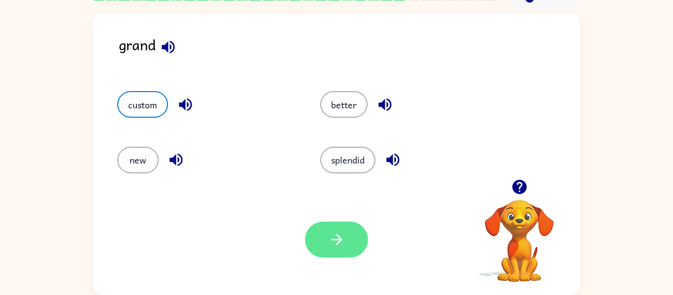
click at [340, 242] on icon "button" at bounding box center [336, 239] width 17 height 17
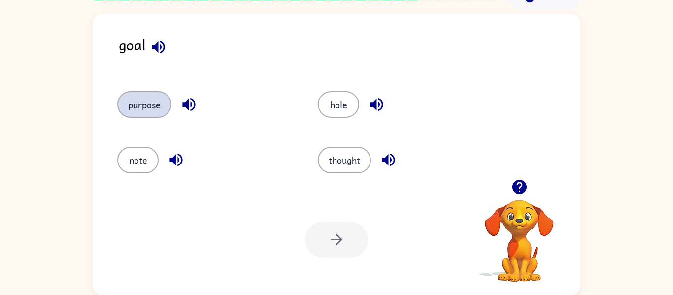
click at [147, 96] on button "purpose" at bounding box center [144, 104] width 54 height 27
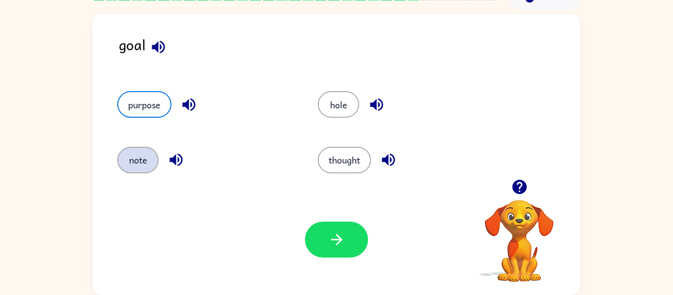
click at [145, 164] on button "note" at bounding box center [137, 160] width 41 height 27
click at [167, 98] on button "purpose" at bounding box center [144, 104] width 54 height 27
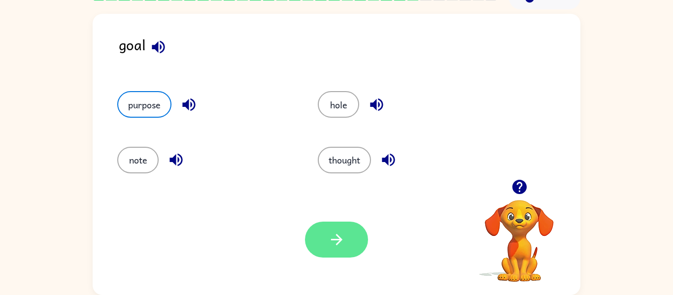
click at [331, 230] on button "button" at bounding box center [336, 240] width 63 height 36
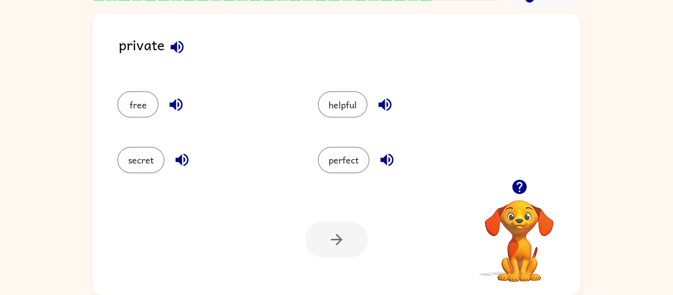
click at [366, 113] on div "helpful" at bounding box center [407, 104] width 178 height 27
click at [363, 110] on button "helpful" at bounding box center [343, 104] width 50 height 27
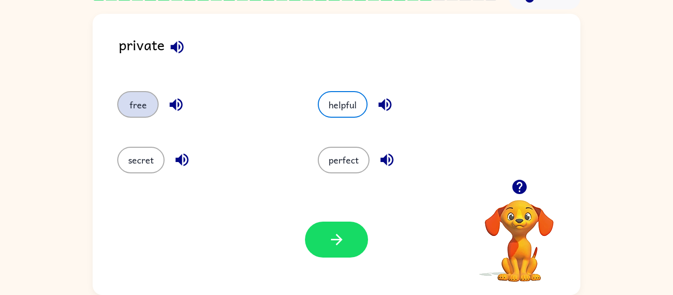
click at [157, 105] on button "free" at bounding box center [137, 104] width 41 height 27
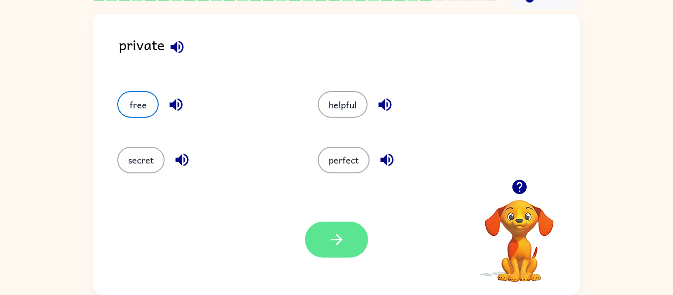
click at [323, 234] on button "button" at bounding box center [336, 240] width 63 height 36
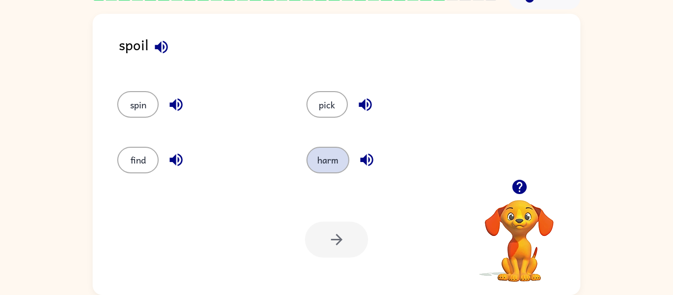
click at [322, 156] on button "harm" at bounding box center [327, 160] width 43 height 27
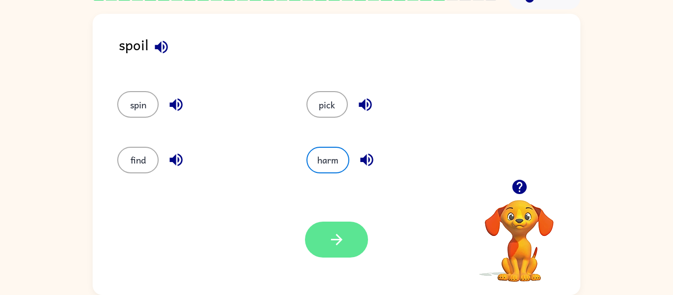
click at [344, 240] on icon "button" at bounding box center [336, 239] width 17 height 17
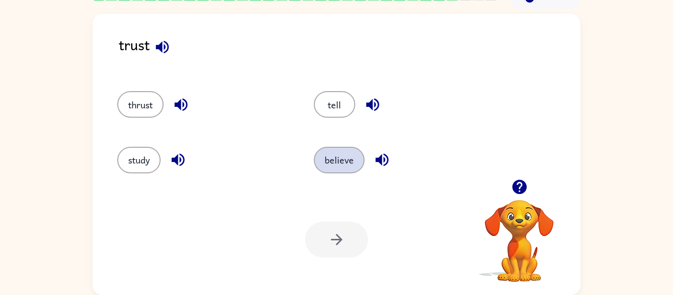
click at [337, 147] on button "believe" at bounding box center [339, 160] width 51 height 27
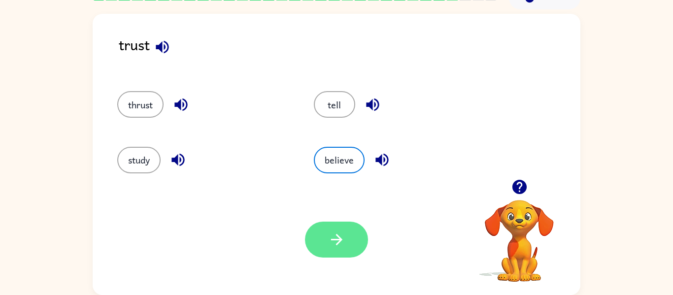
click at [342, 238] on icon "button" at bounding box center [336, 239] width 17 height 17
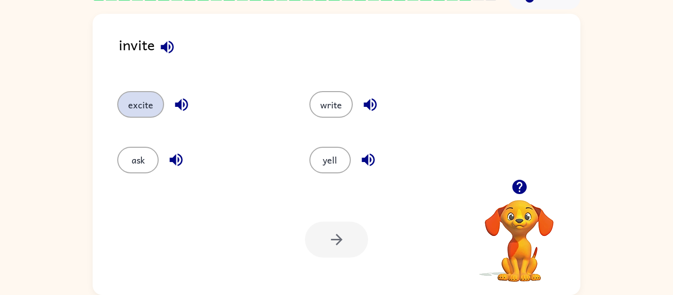
click at [127, 102] on button "excite" at bounding box center [140, 104] width 47 height 27
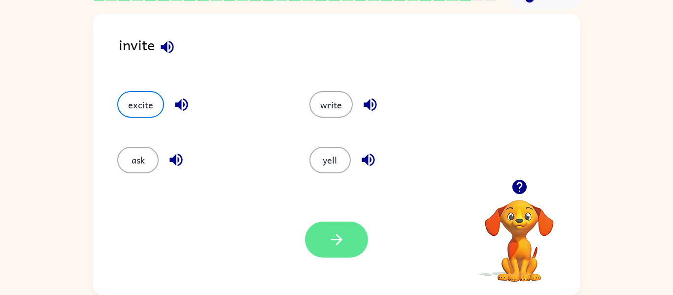
click at [320, 242] on button "button" at bounding box center [336, 240] width 63 height 36
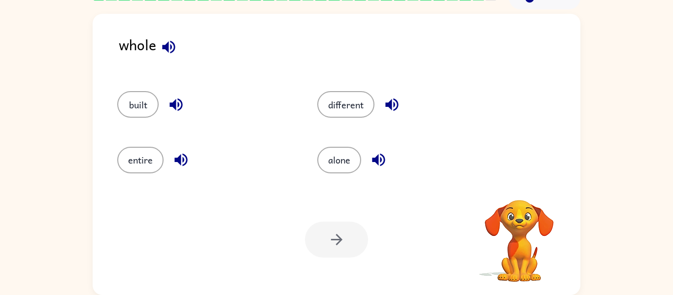
click at [320, 242] on div at bounding box center [336, 240] width 63 height 36
click at [134, 175] on div "entire" at bounding box center [199, 155] width 200 height 55
click at [152, 155] on button "entire" at bounding box center [140, 160] width 46 height 27
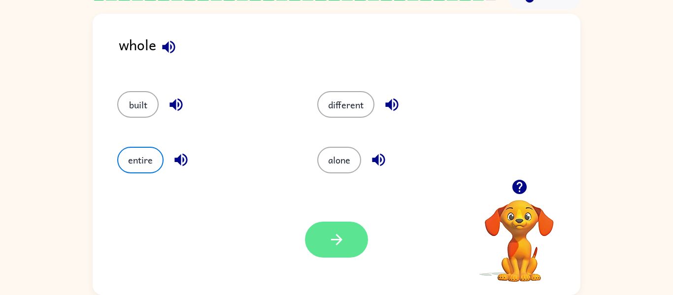
click at [349, 239] on button "button" at bounding box center [336, 240] width 63 height 36
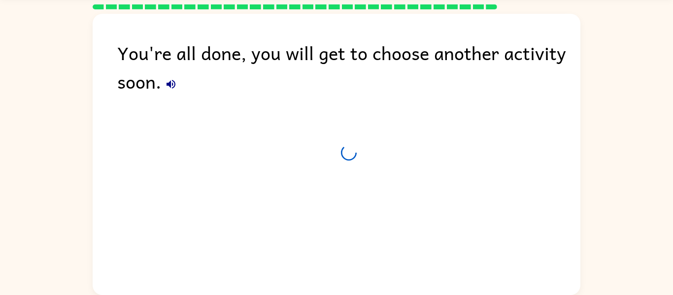
scroll to position [33, 0]
